Goal: Task Accomplishment & Management: Manage account settings

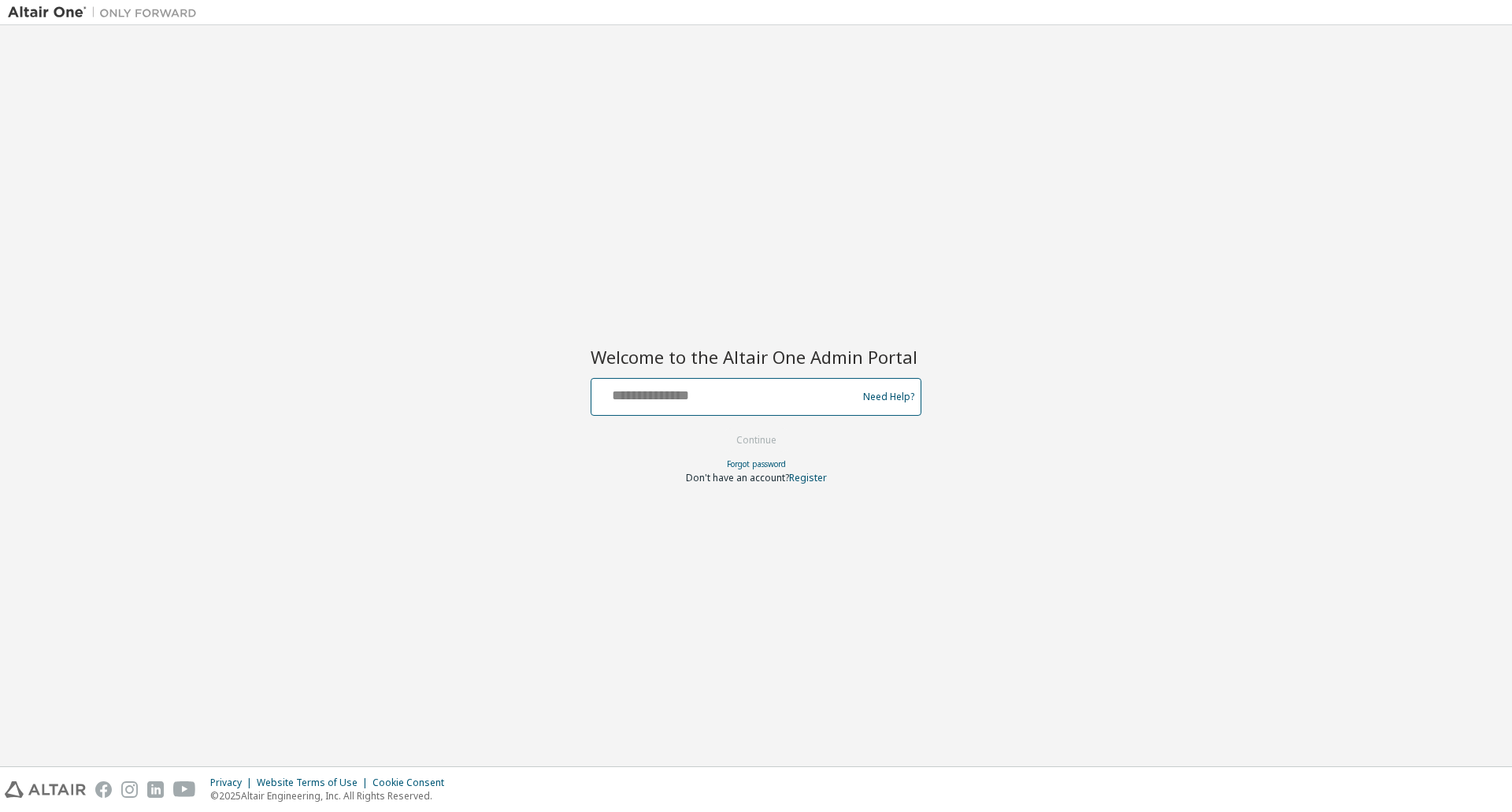
click at [722, 402] on input "text" at bounding box center [726, 393] width 257 height 22
type input "**********"
click at [790, 445] on button "Continue" at bounding box center [756, 441] width 73 height 23
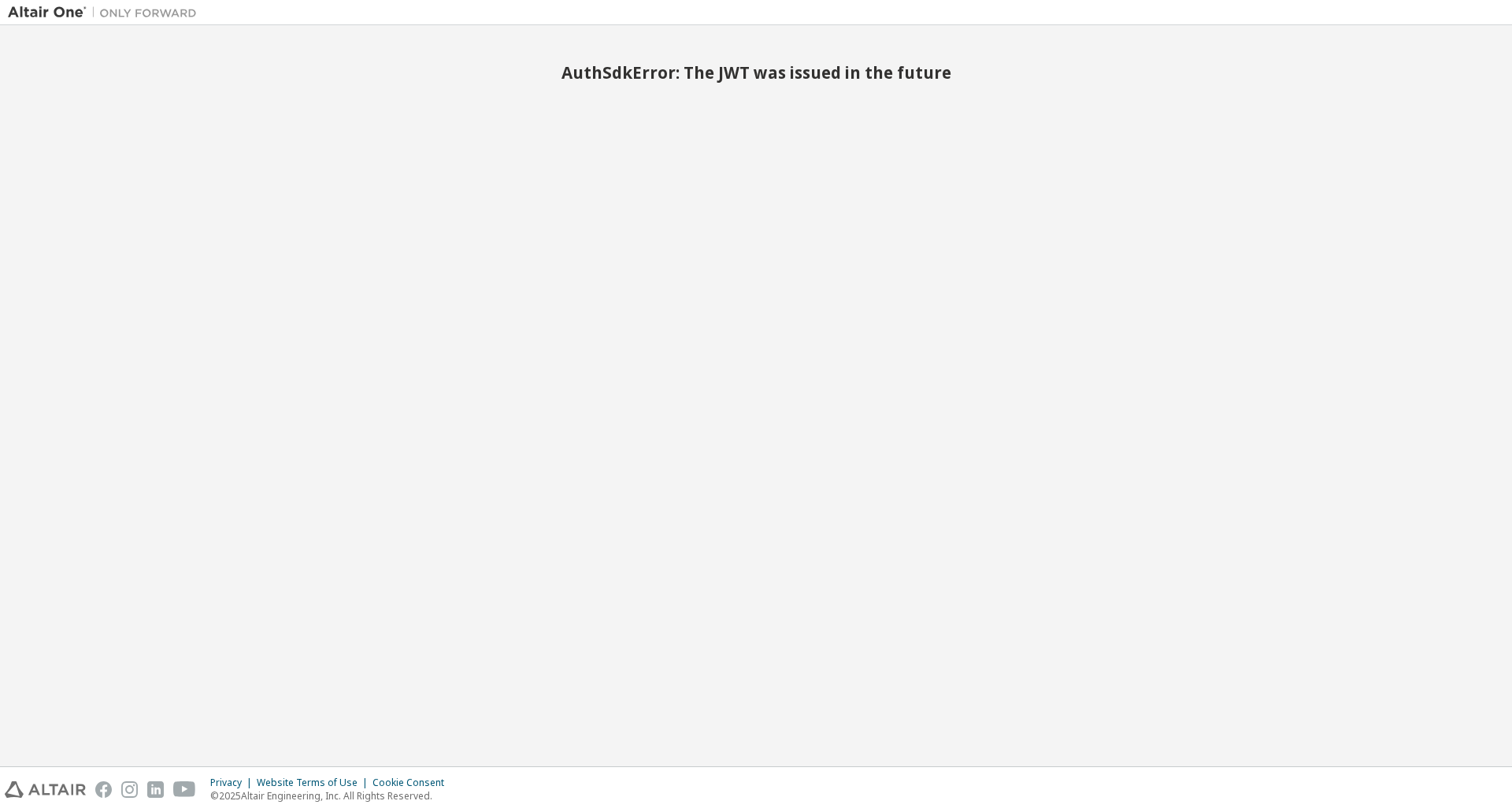
click at [35, 11] on img at bounding box center [106, 13] width 197 height 16
